Goal: Information Seeking & Learning: Compare options

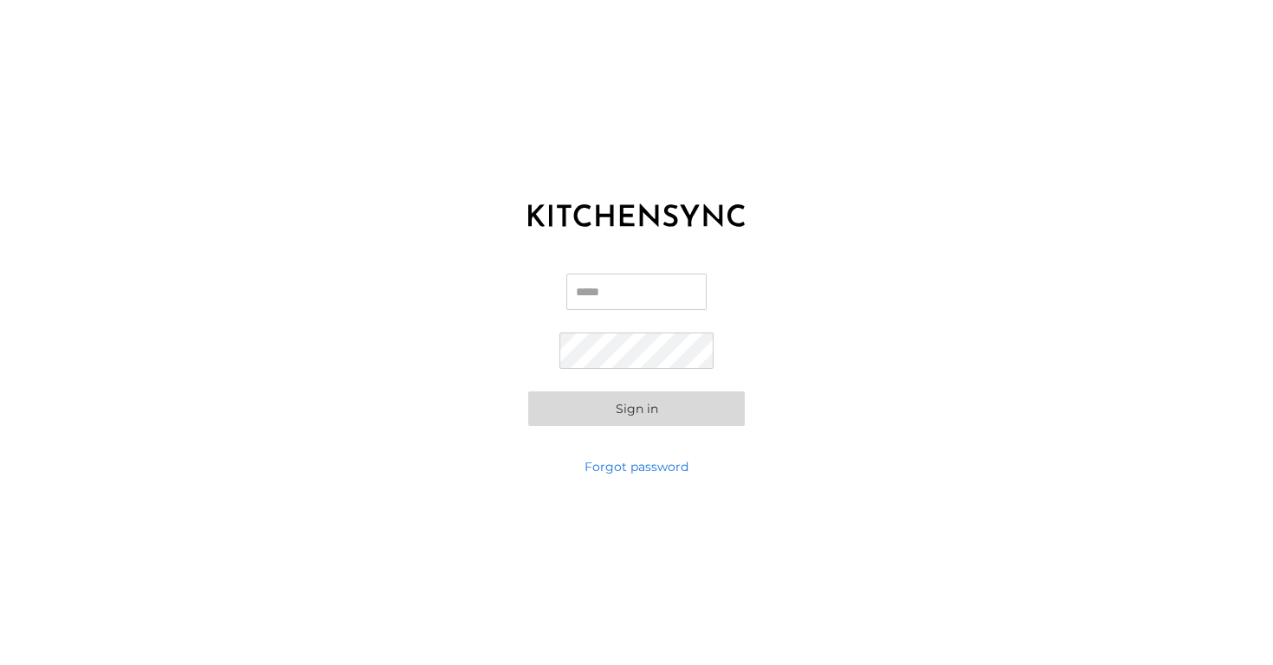
type input "**********"
click at [579, 409] on button "Sign in" at bounding box center [636, 408] width 216 height 35
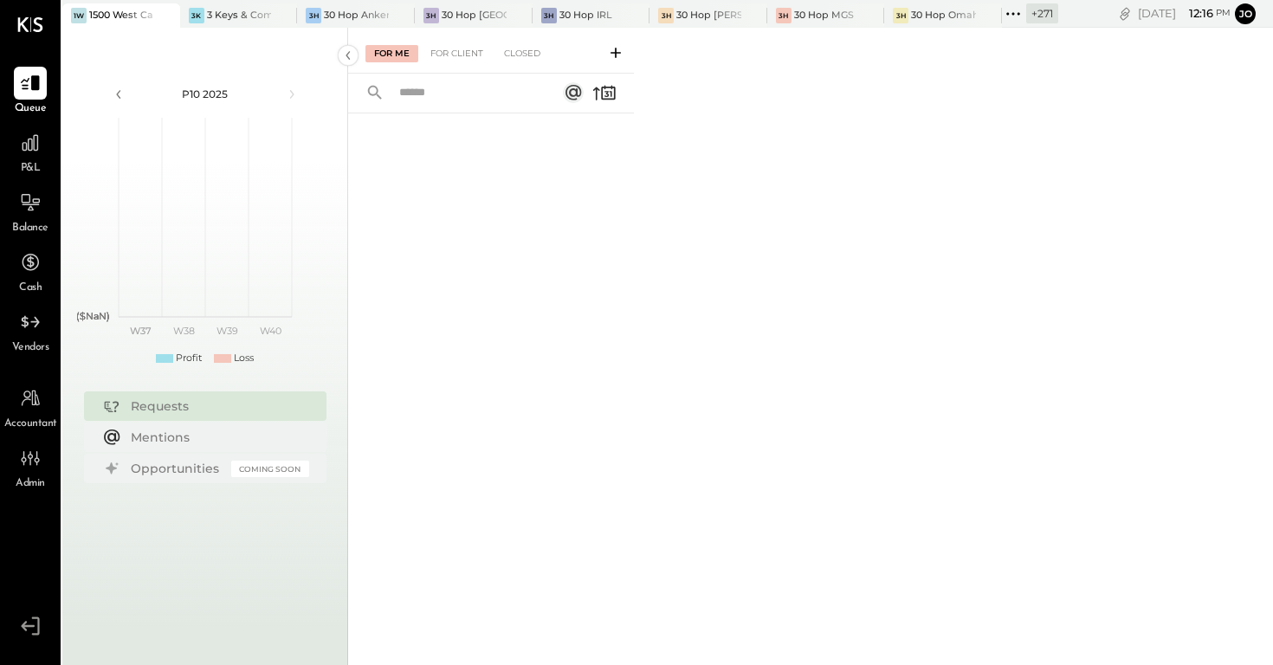
click at [170, 11] on icon at bounding box center [165, 15] width 22 height 21
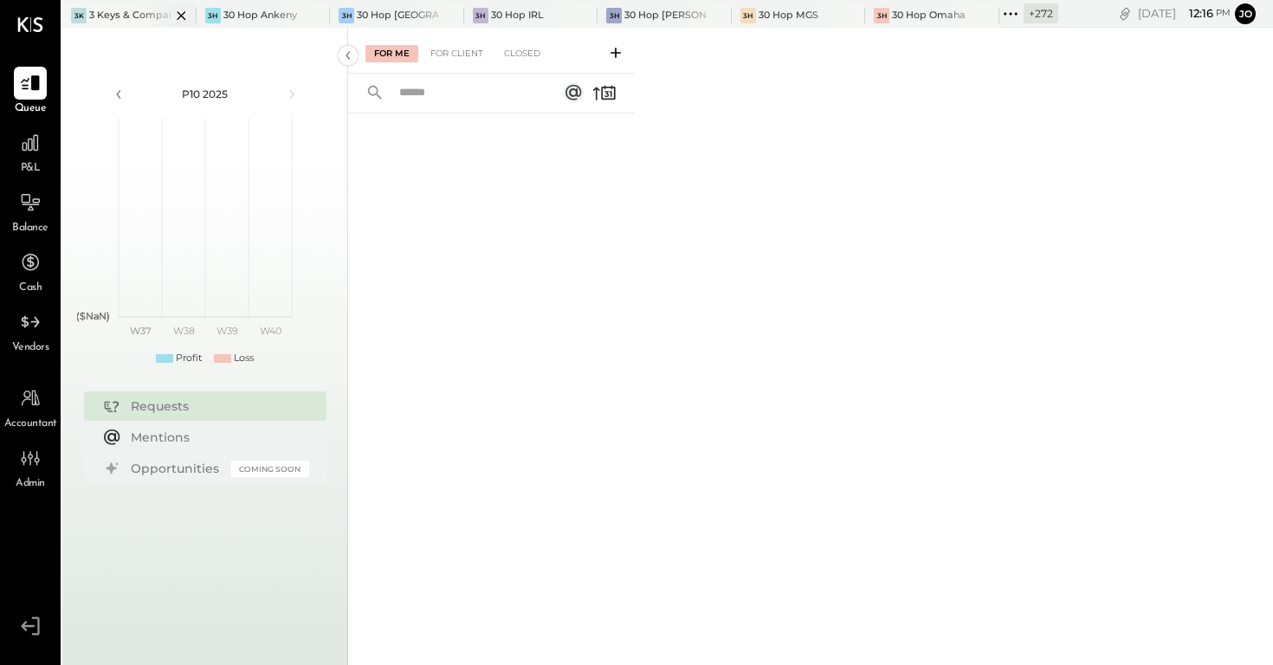
click at [188, 22] on icon at bounding box center [182, 15] width 22 height 21
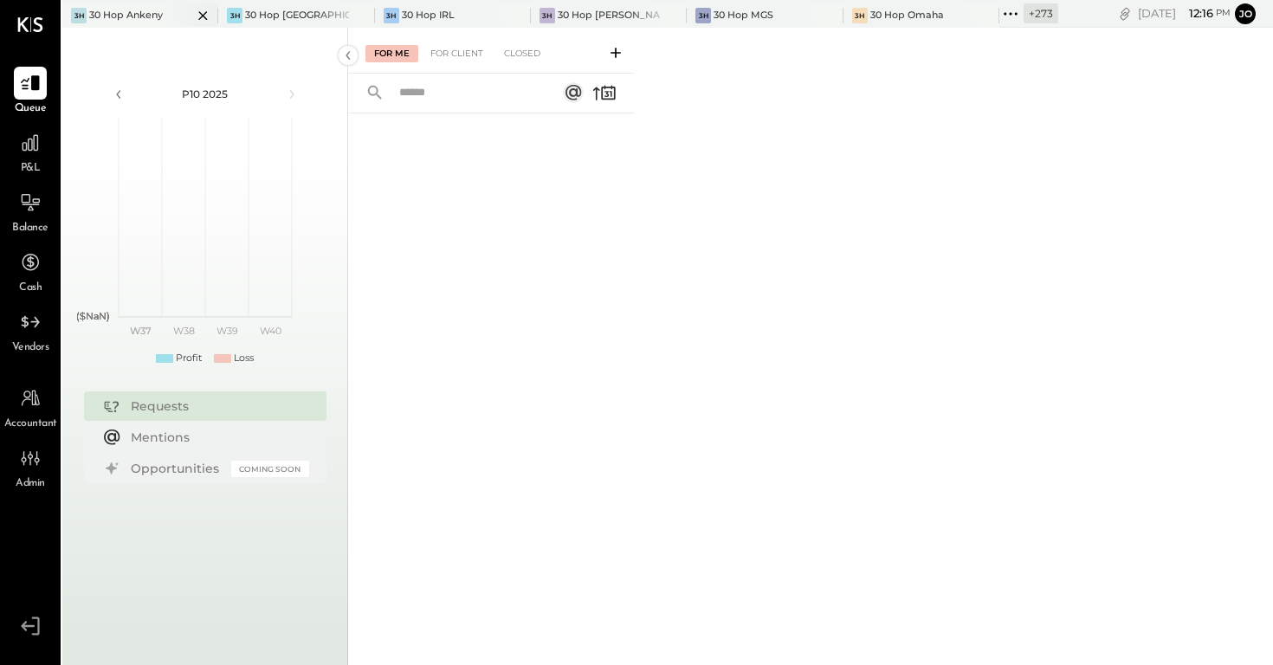
click at [192, 19] on icon at bounding box center [203, 15] width 22 height 21
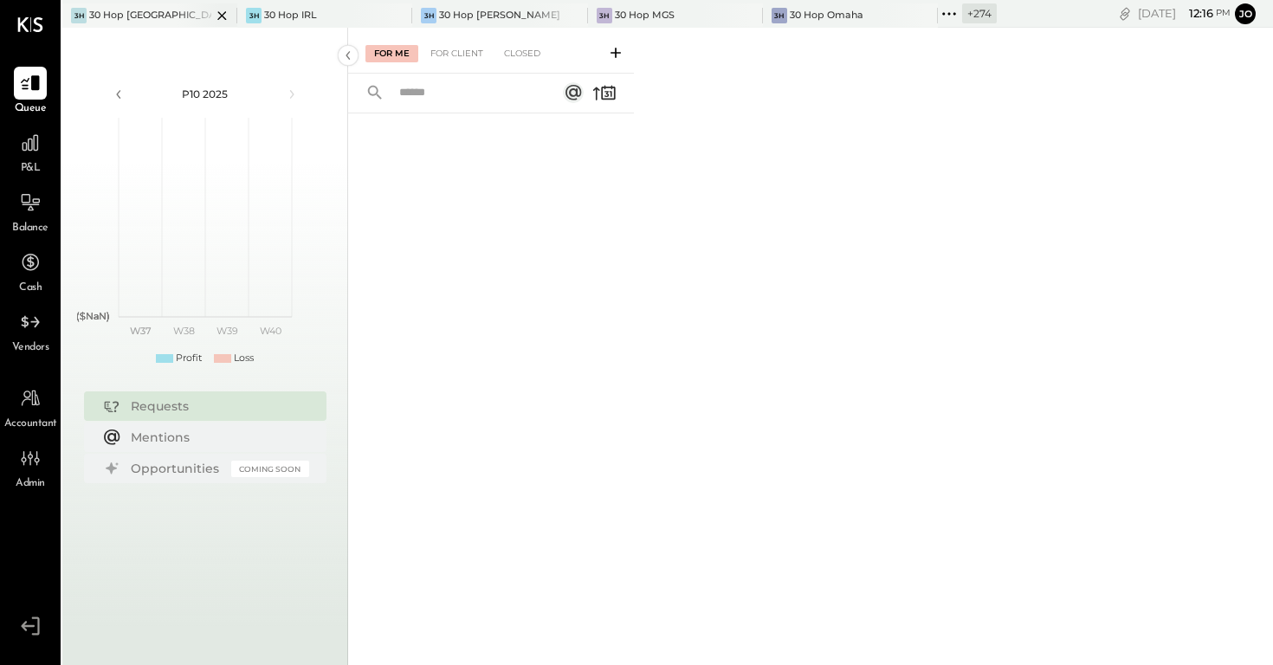
click at [197, 13] on div at bounding box center [207, 14] width 61 height 23
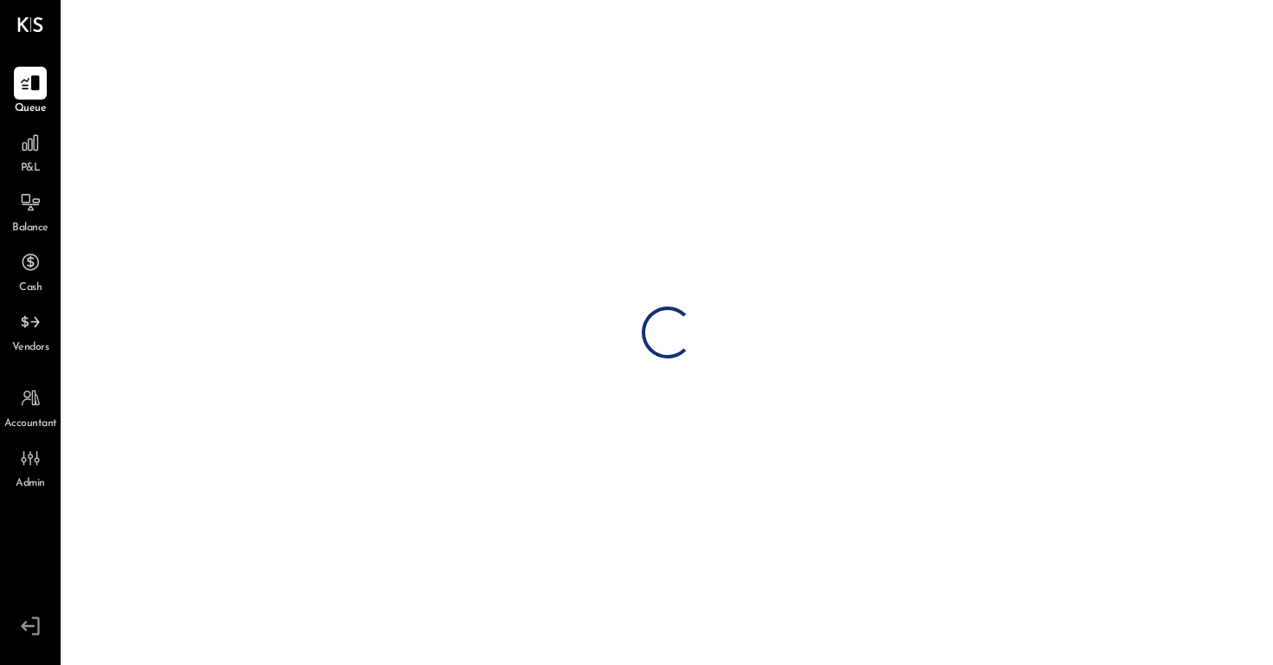
click at [220, 13] on div "Loading…" at bounding box center [667, 332] width 1211 height 665
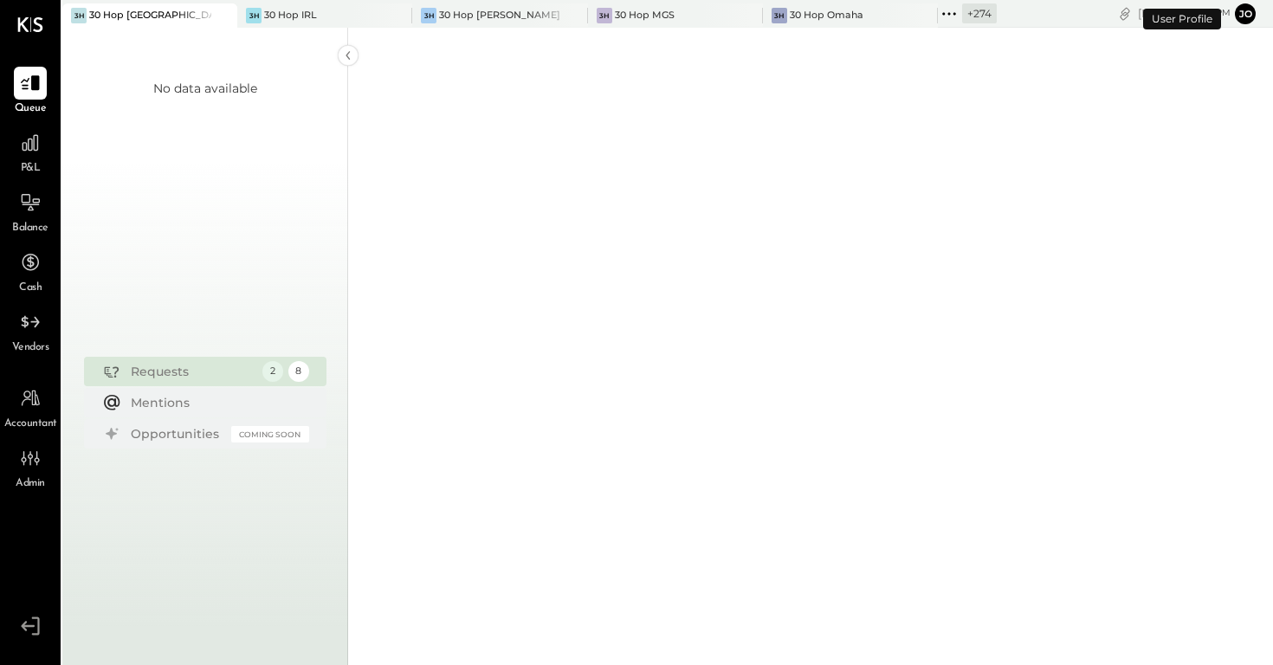
click at [217, 14] on icon at bounding box center [222, 15] width 22 height 21
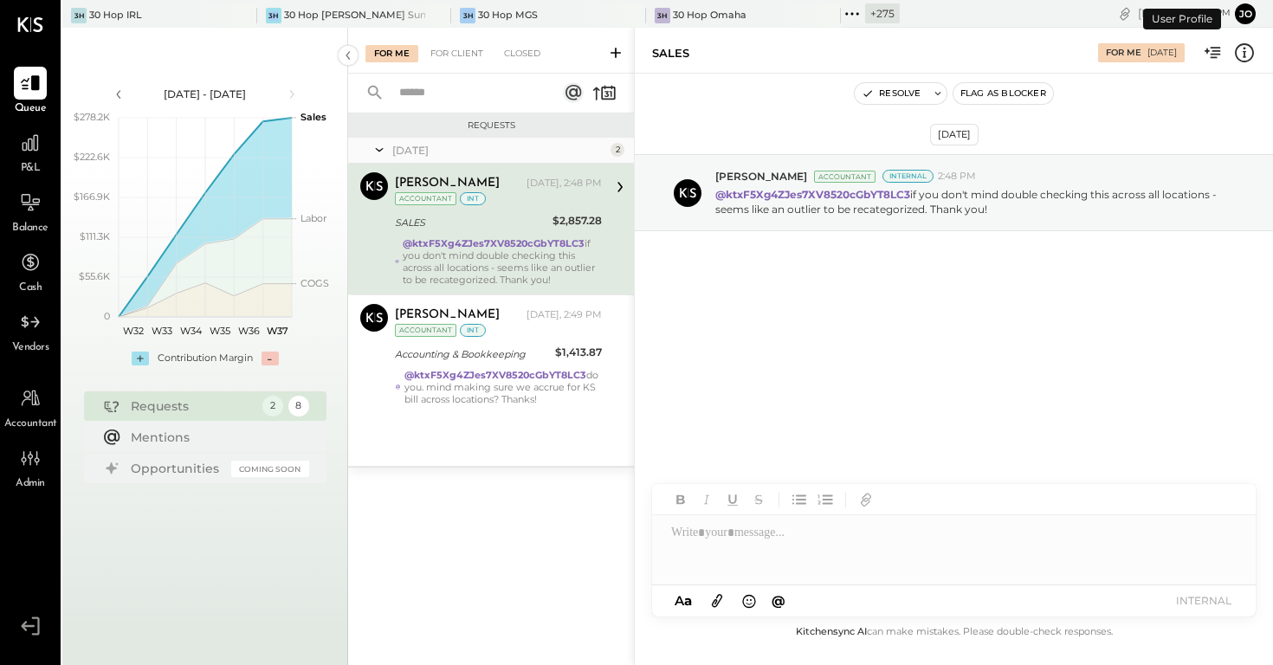
click at [217, 14] on div at bounding box center [227, 14] width 61 height 23
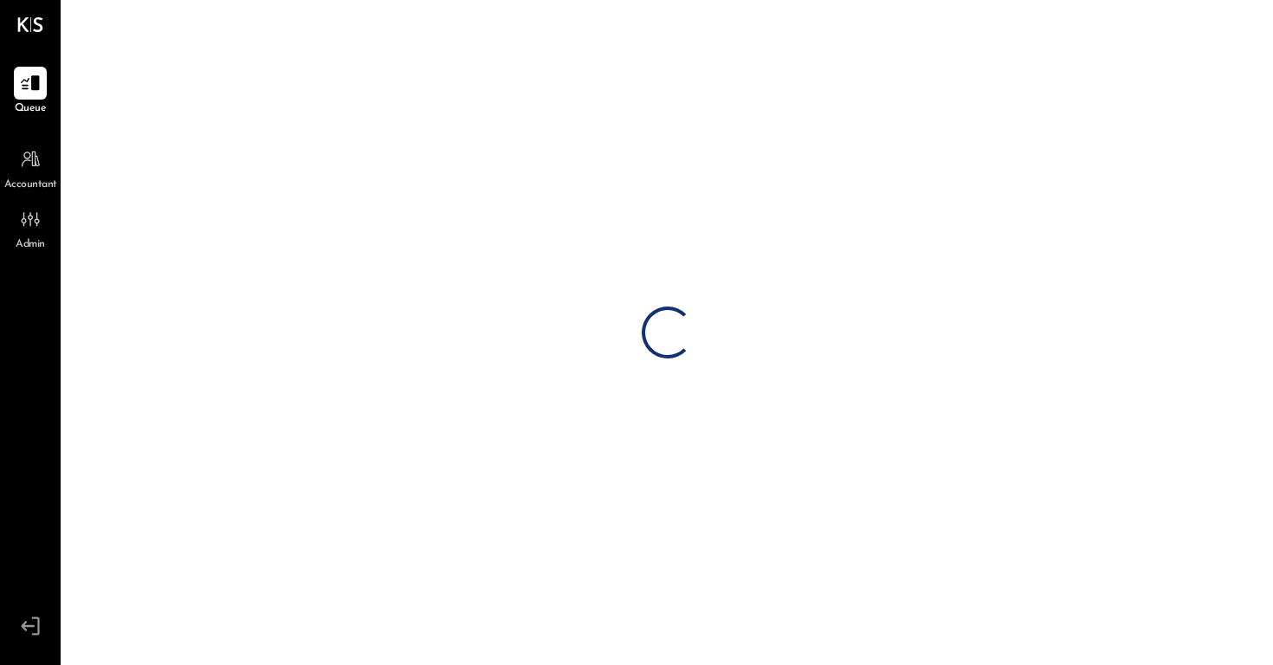
click at [236, 14] on div "Loading…" at bounding box center [667, 332] width 1211 height 665
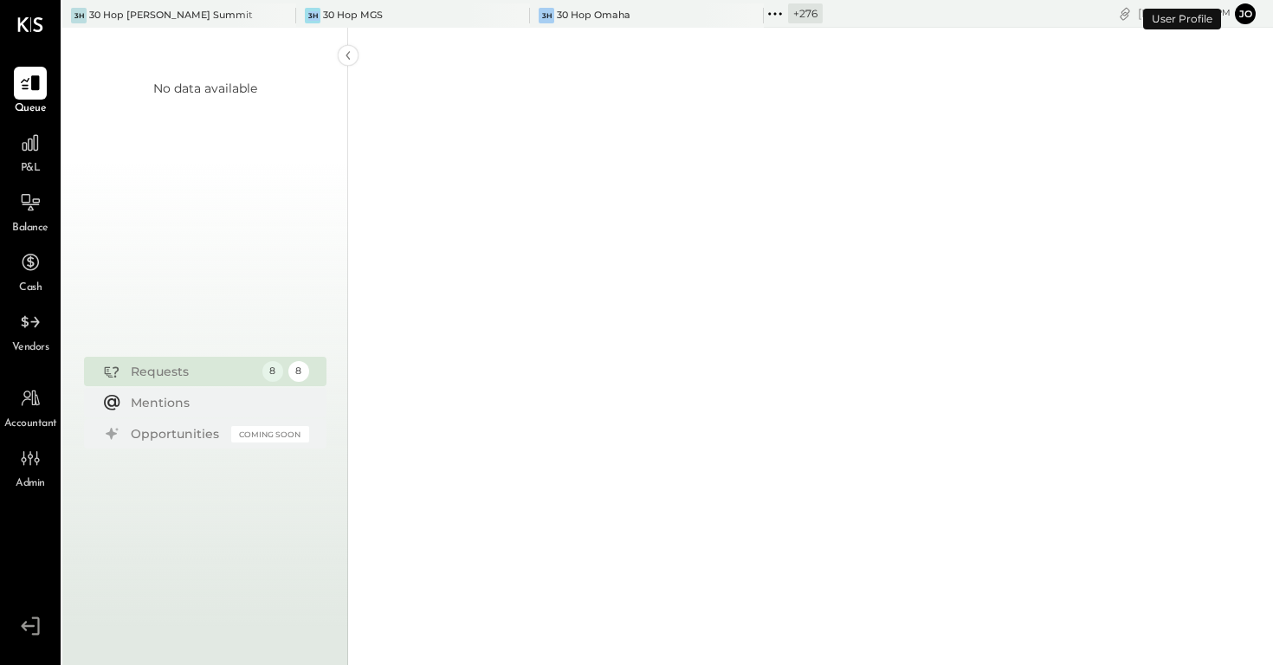
click at [236, 14] on div at bounding box center [266, 14] width 61 height 23
click at [280, 20] on icon at bounding box center [281, 15] width 22 height 21
click at [280, 19] on icon at bounding box center [281, 15] width 22 height 21
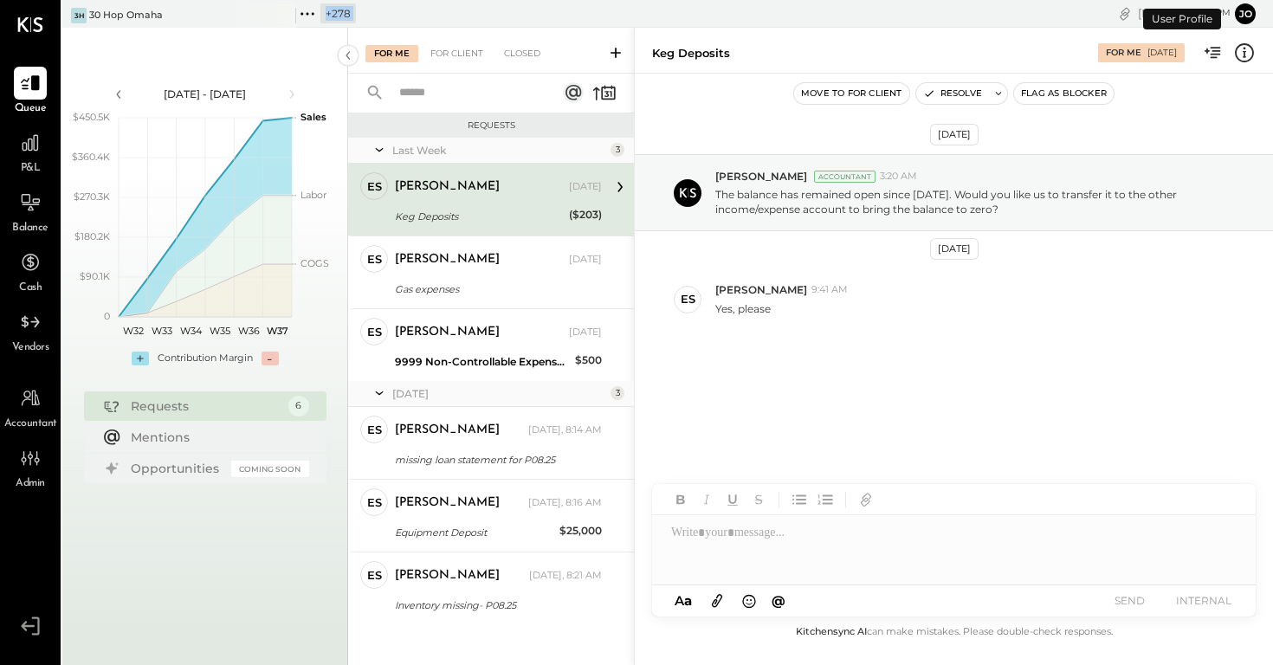
click at [280, 19] on icon at bounding box center [281, 15] width 22 height 21
click at [33, 140] on icon at bounding box center [30, 143] width 23 height 23
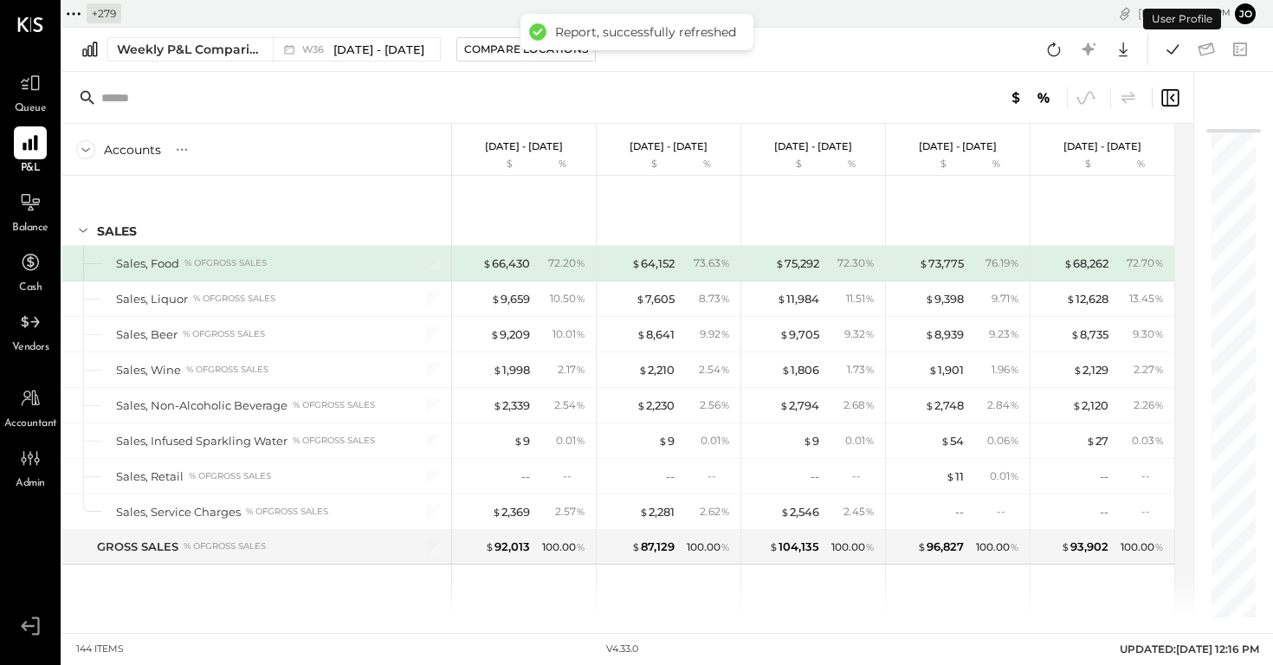
click at [102, 15] on div "+ 279" at bounding box center [104, 13] width 35 height 20
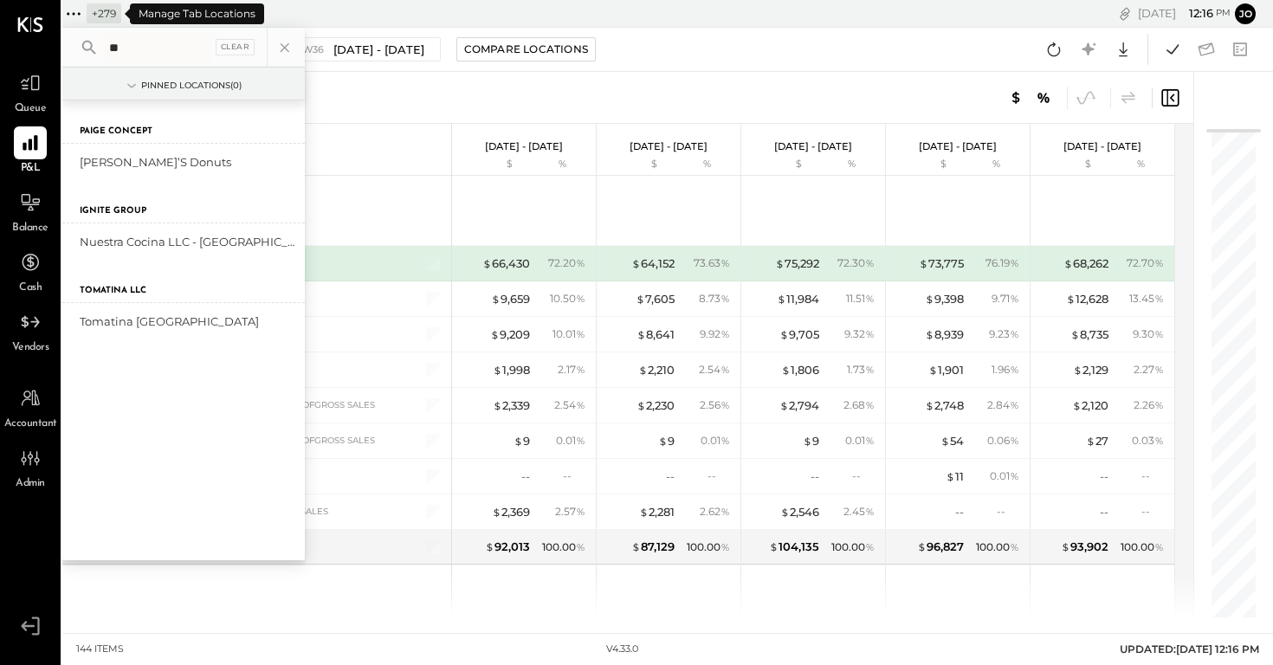
type input "*"
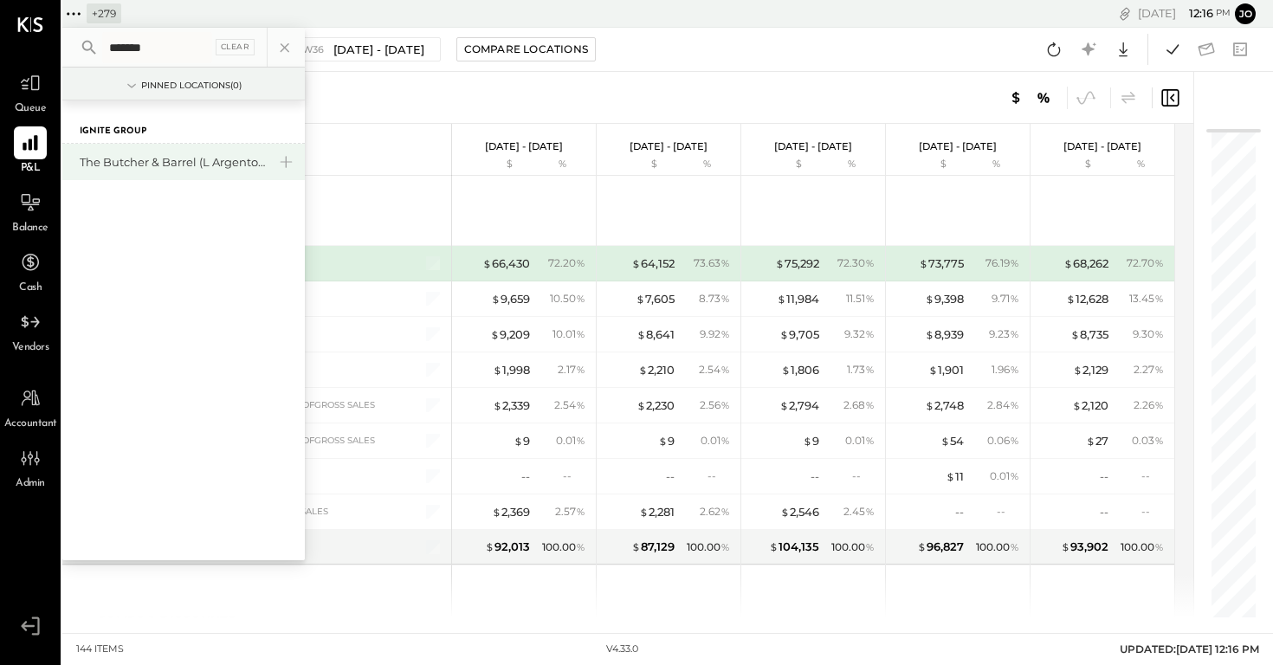
type input "*******"
click at [148, 162] on div "The Butcher & Barrel (L Argento LLC) - [GEOGRAPHIC_DATA]" at bounding box center [173, 162] width 187 height 16
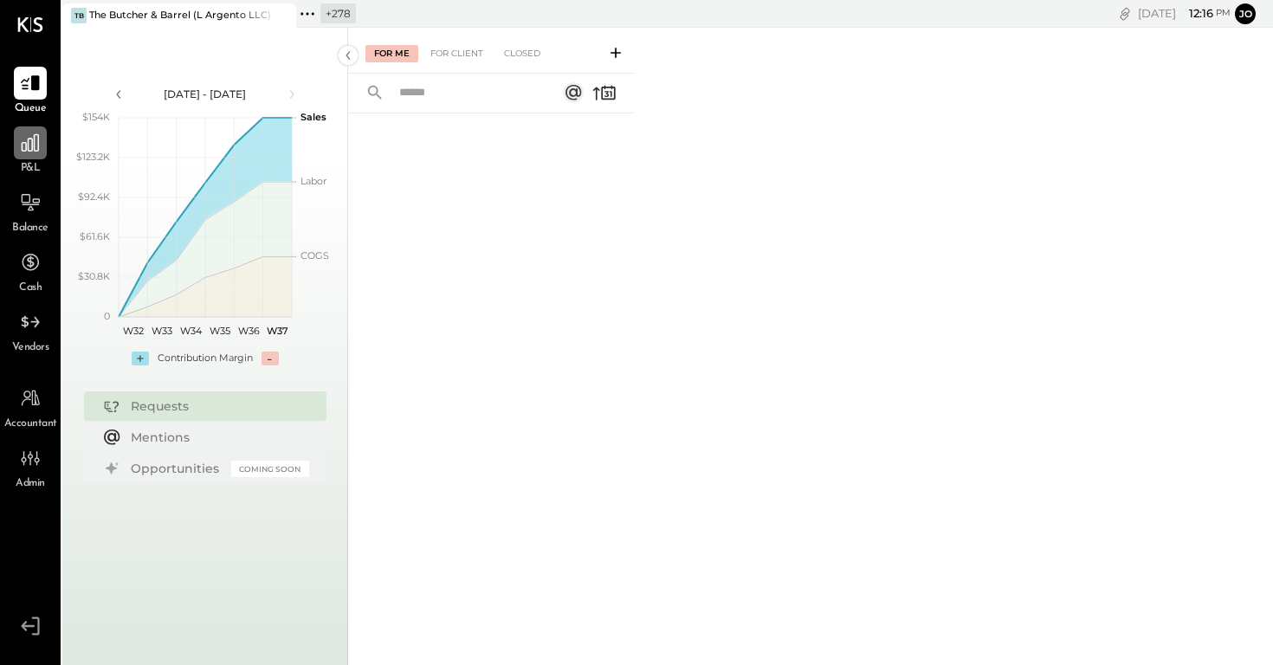
click at [30, 149] on icon at bounding box center [30, 143] width 23 height 23
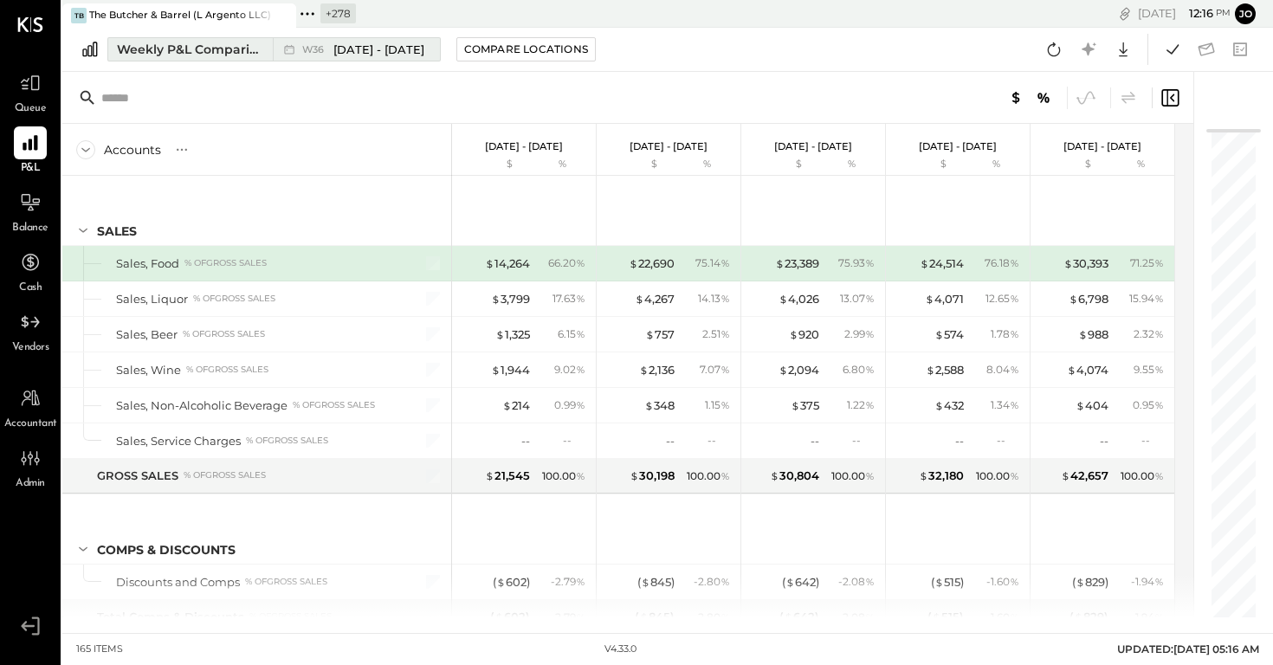
click at [223, 46] on div "Weekly P&L Comparison" at bounding box center [189, 49] width 145 height 17
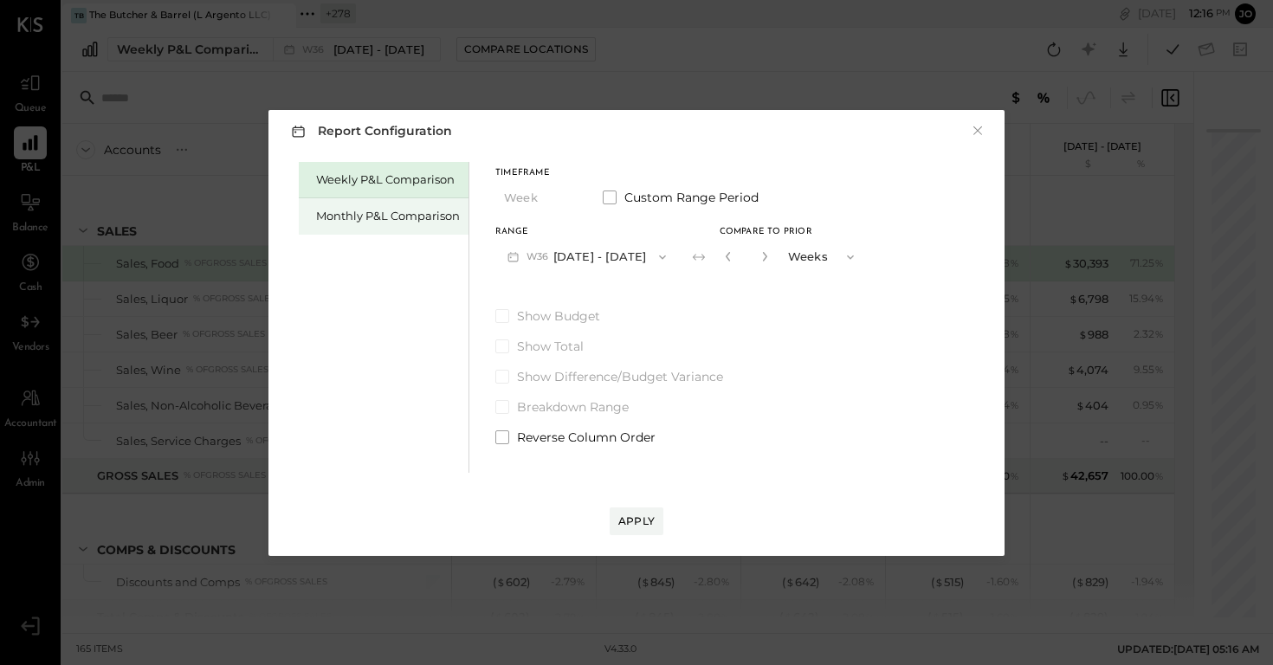
click at [404, 232] on div "Monthly P&L Comparison" at bounding box center [384, 216] width 170 height 36
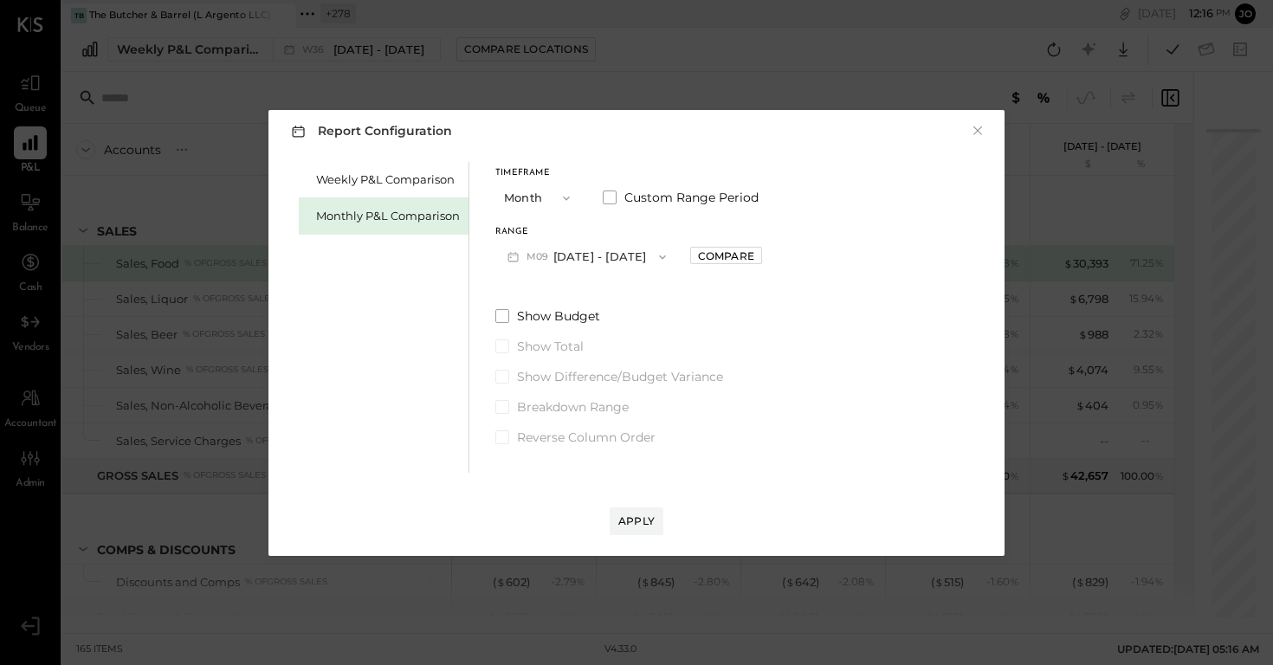
click at [562, 274] on div "Timeframe Month Custom Range Period Range M09 [DATE] - [DATE] Compare Show Budg…" at bounding box center [628, 304] width 267 height 284
click at [592, 251] on button "M09 [DATE] - [DATE]" at bounding box center [586, 257] width 183 height 32
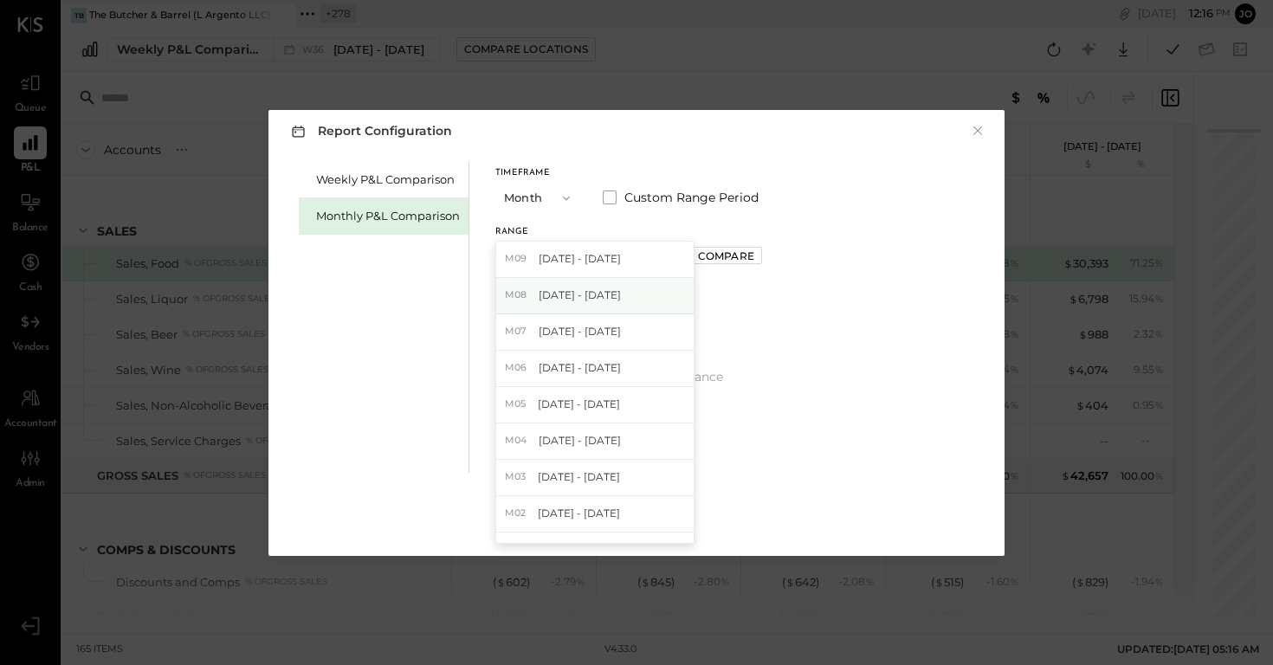
click at [631, 311] on div "M08 [DATE] - [DATE]" at bounding box center [594, 296] width 197 height 36
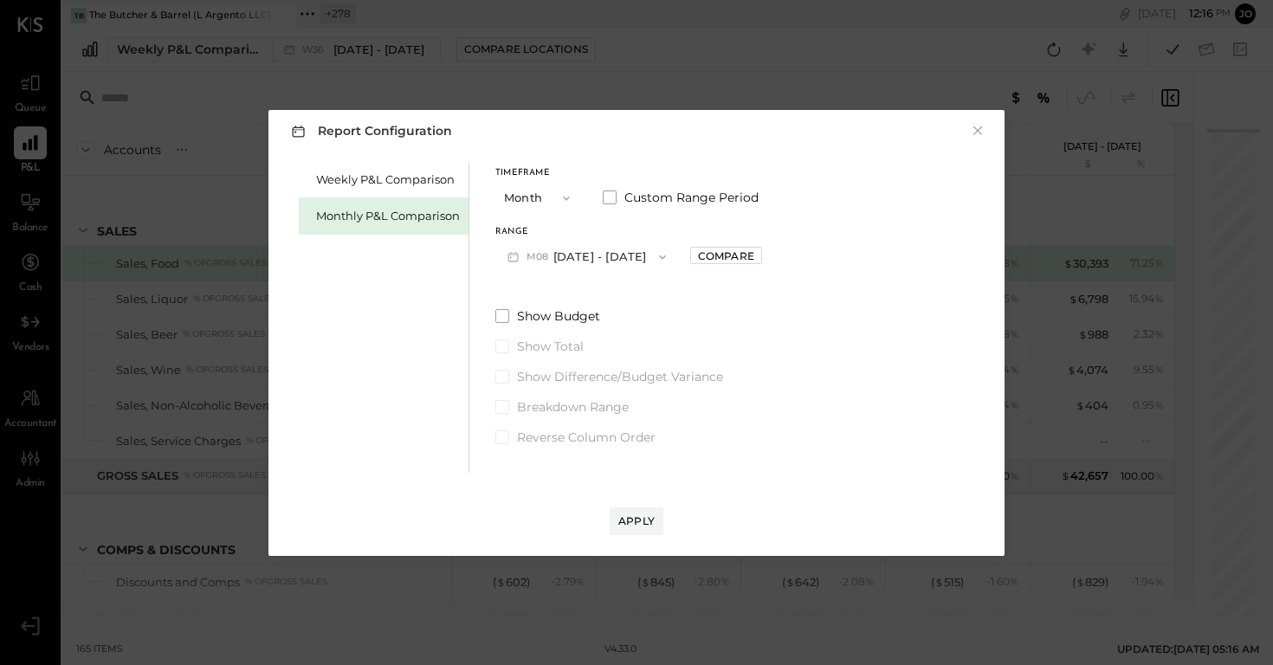
click at [594, 259] on button "M08 [DATE] - [DATE]" at bounding box center [586, 257] width 183 height 32
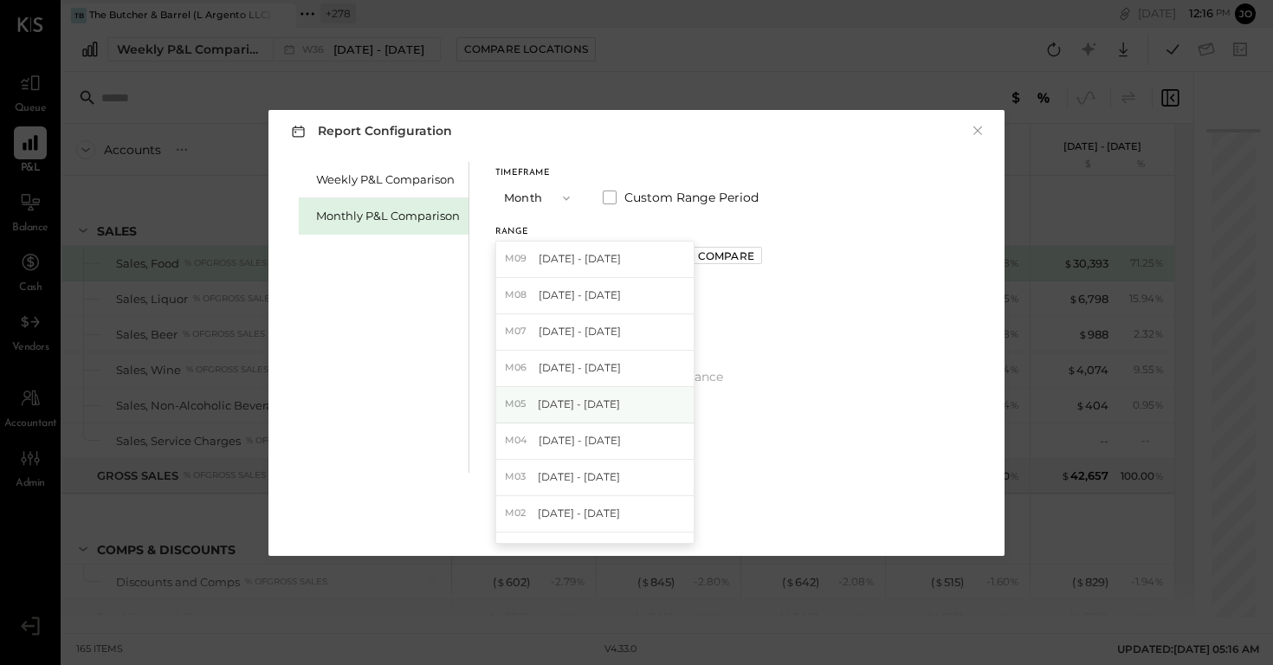
scroll to position [571, 0]
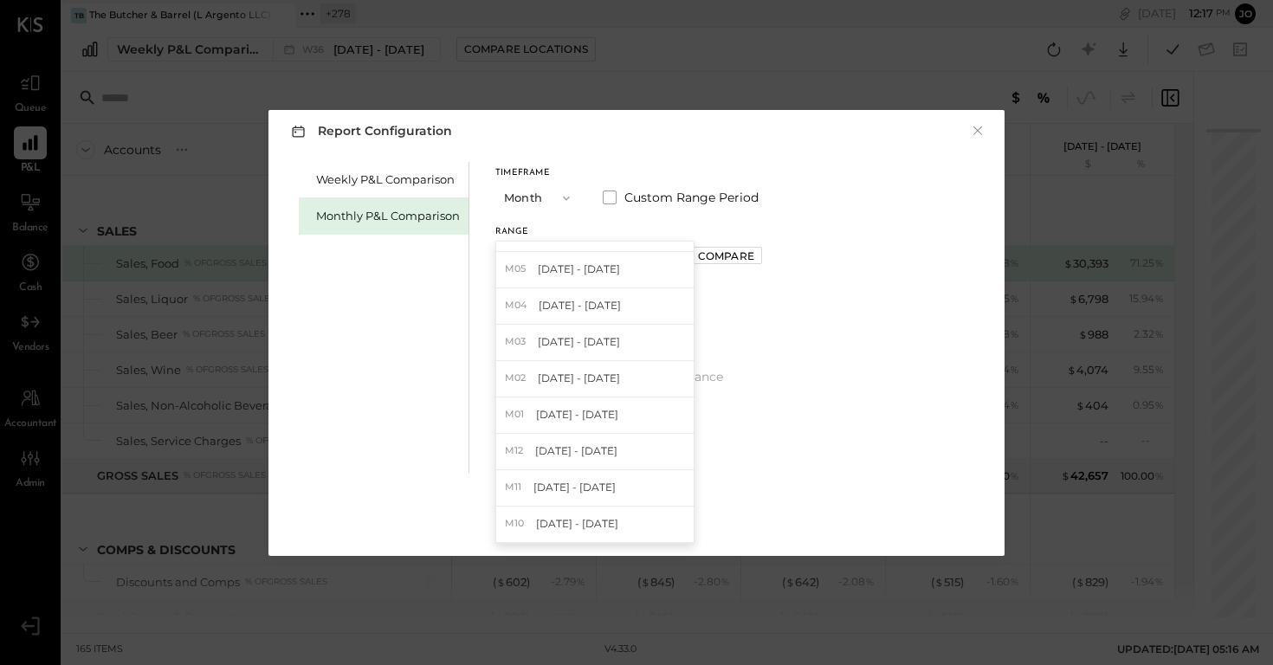
click at [561, 213] on button "Month" at bounding box center [538, 198] width 87 height 32
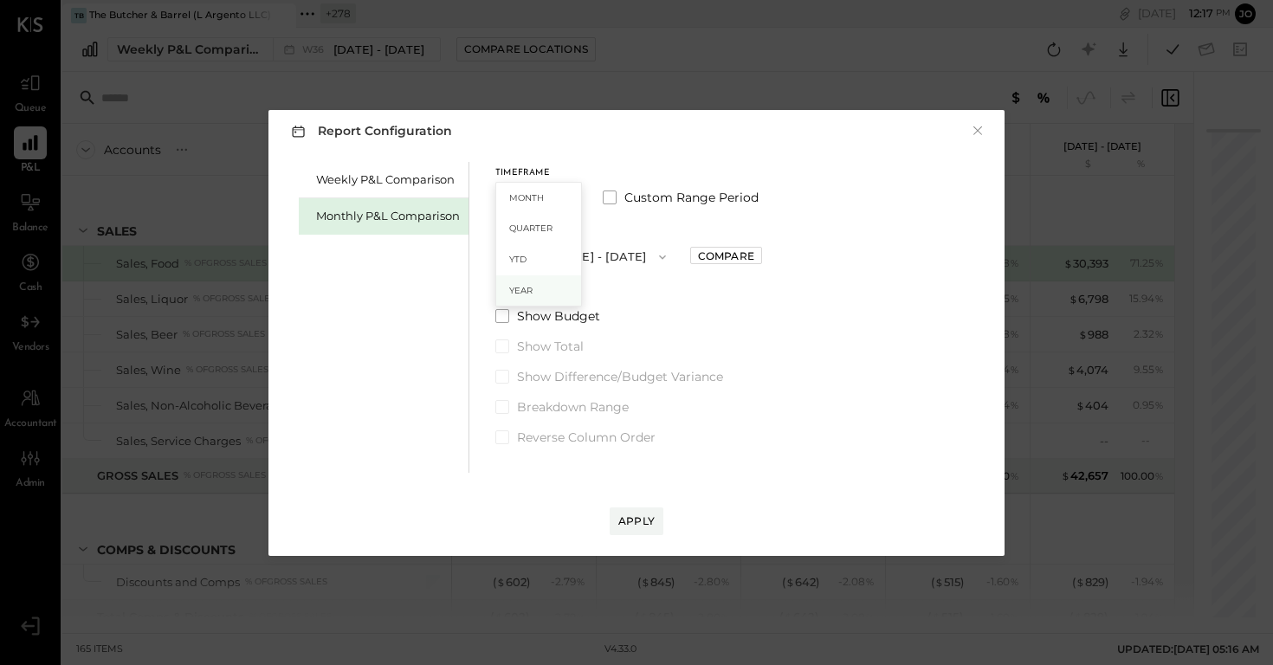
click at [553, 294] on div "Year" at bounding box center [538, 290] width 85 height 31
click at [605, 264] on button "[DATE] - [DATE]" at bounding box center [586, 257] width 183 height 32
click at [615, 259] on span "[DATE] - [DATE]" at bounding box center [580, 258] width 82 height 15
click at [735, 259] on div "Compare" at bounding box center [726, 256] width 56 height 15
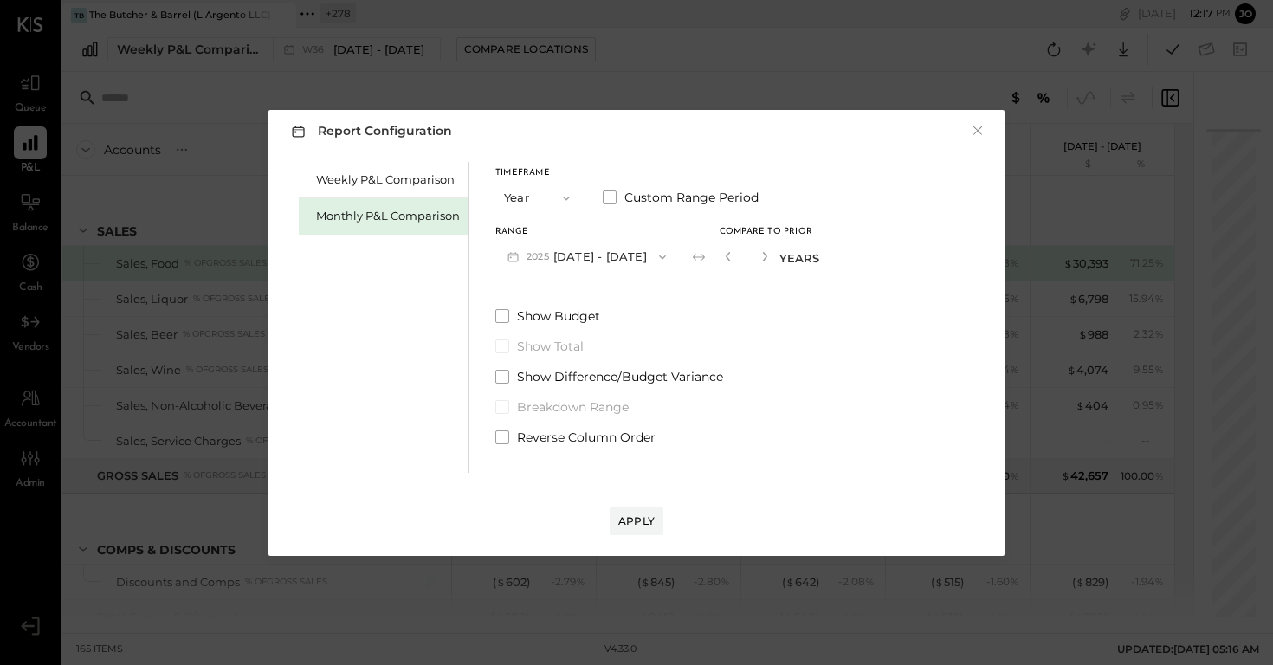
click at [773, 257] on div "*" at bounding box center [747, 257] width 54 height 32
click at [770, 257] on icon "button" at bounding box center [764, 256] width 10 height 10
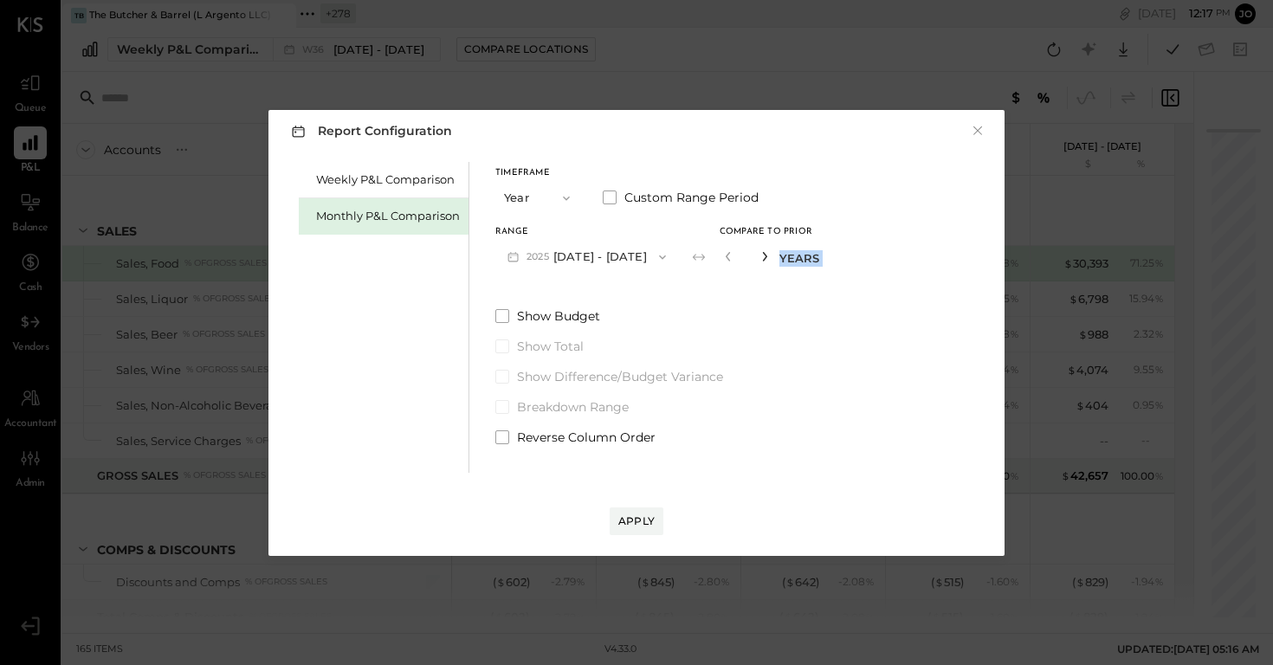
click at [770, 257] on icon "button" at bounding box center [764, 256] width 10 height 10
type input "*"
click at [644, 523] on div "Apply" at bounding box center [636, 520] width 36 height 15
